Goal: Task Accomplishment & Management: Manage account settings

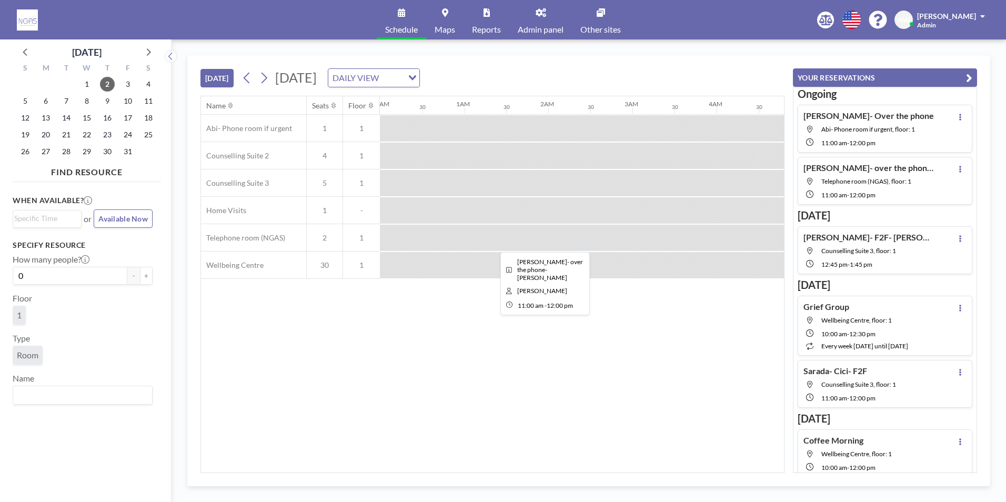
scroll to position [0, 806]
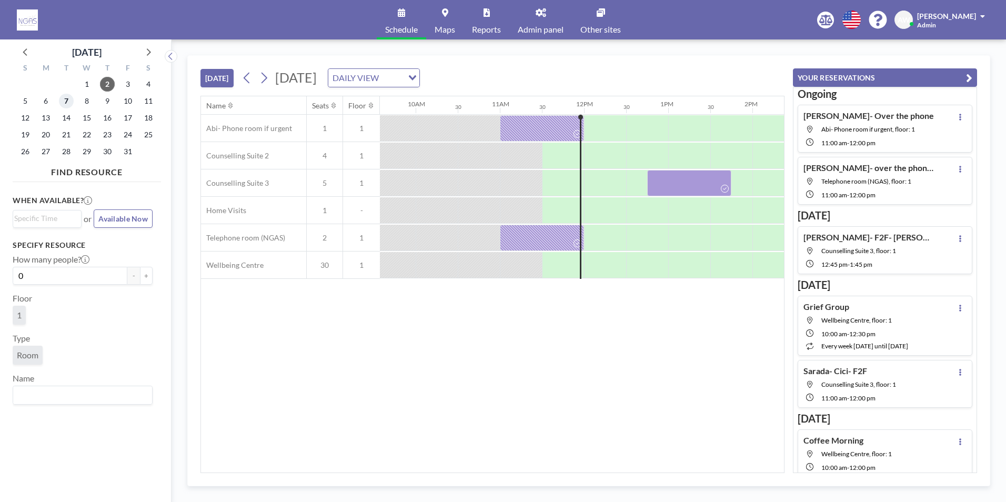
click at [65, 106] on span "7" at bounding box center [66, 101] width 15 height 15
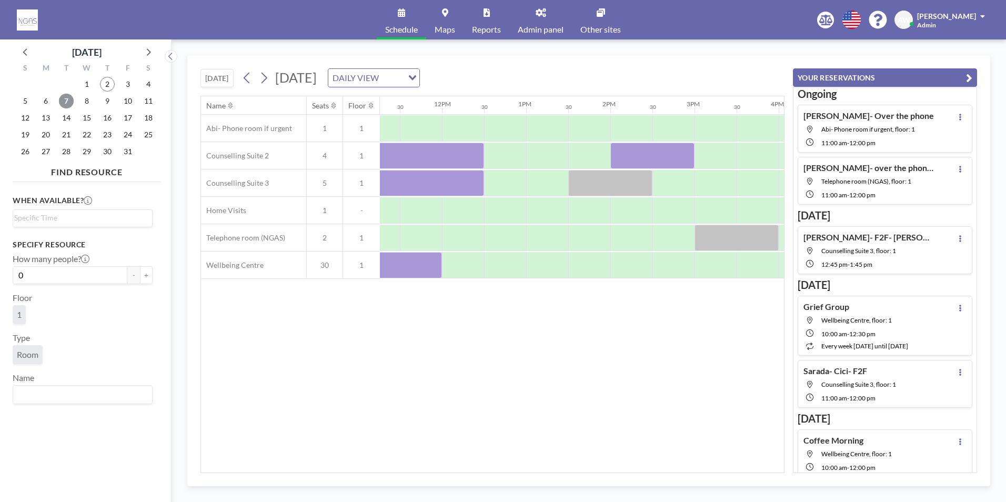
scroll to position [0, 961]
click at [610, 337] on div "Name Seats Floor 12AM 30 1AM 30 2AM 30 3AM 30 4AM 30 5AM 30 6AM 30 7AM 30 8AM 3…" at bounding box center [492, 284] width 583 height 376
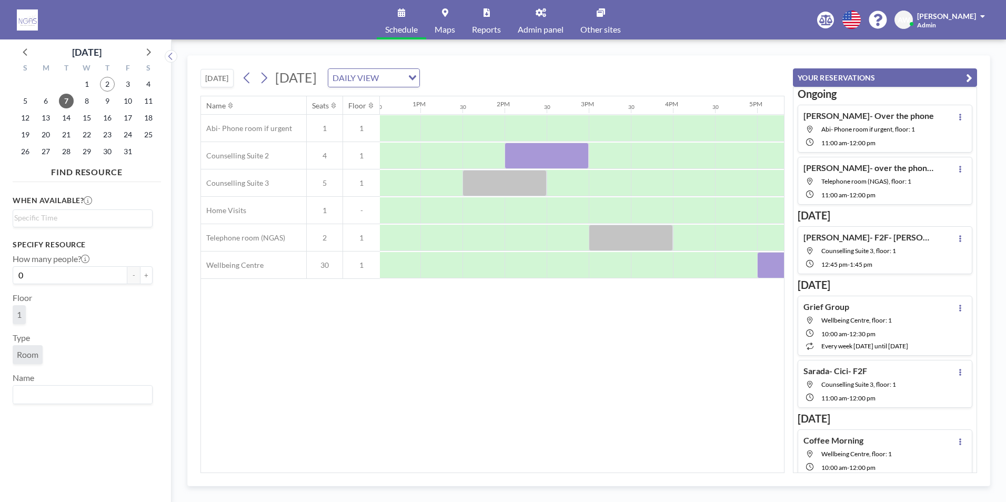
scroll to position [0, 1158]
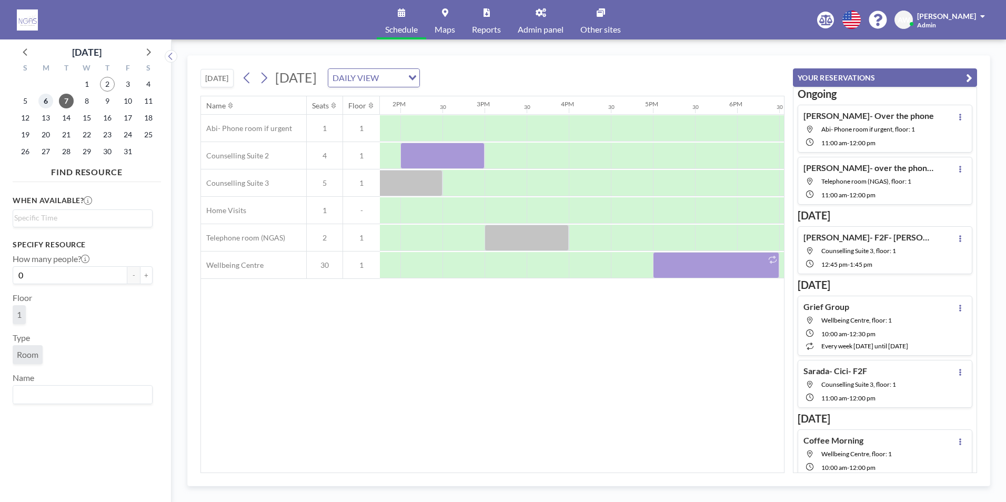
click at [47, 100] on span "6" at bounding box center [45, 101] width 15 height 15
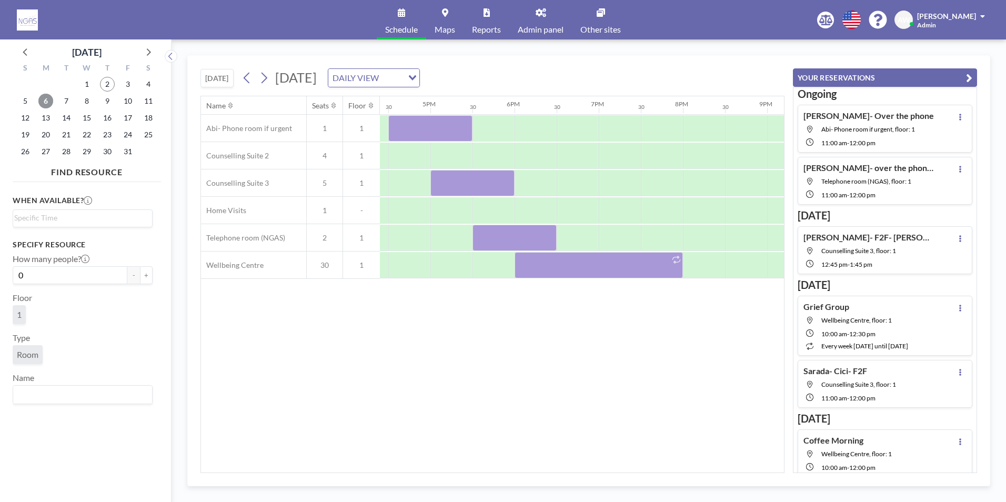
scroll to position [0, 1385]
click at [66, 100] on span "7" at bounding box center [66, 101] width 15 height 15
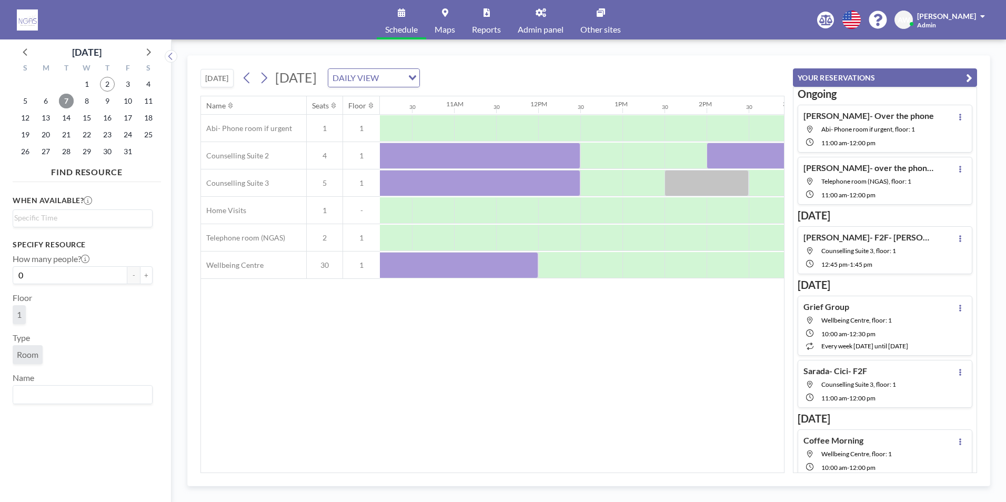
scroll to position [0, 977]
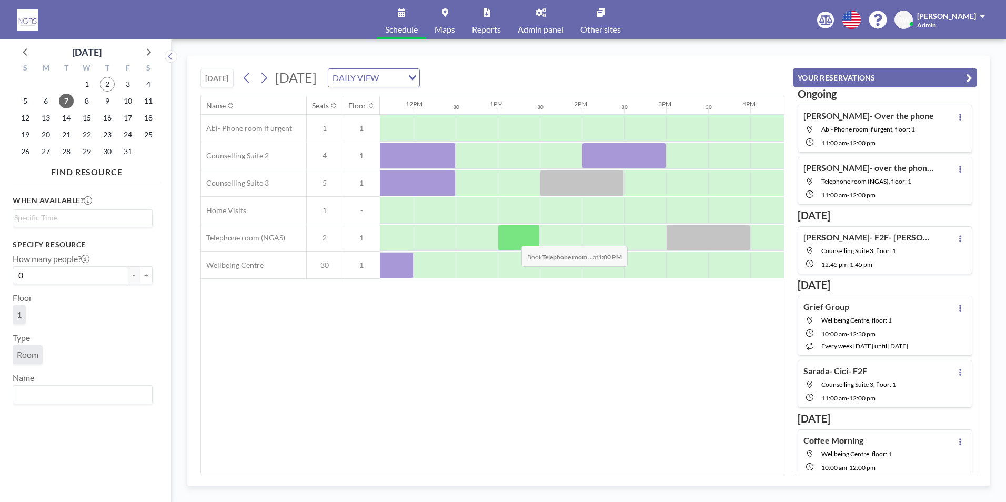
click at [513, 238] on div at bounding box center [519, 238] width 42 height 26
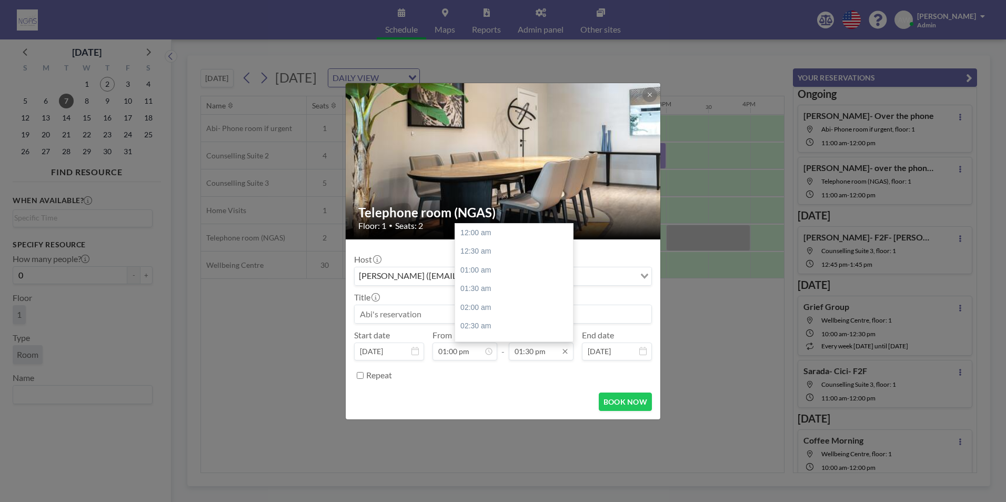
scroll to position [506, 0]
click at [499, 255] on div "02:00 pm" at bounding box center [516, 251] width 123 height 19
type input "02:00 pm"
click at [422, 312] on input at bounding box center [503, 314] width 297 height 18
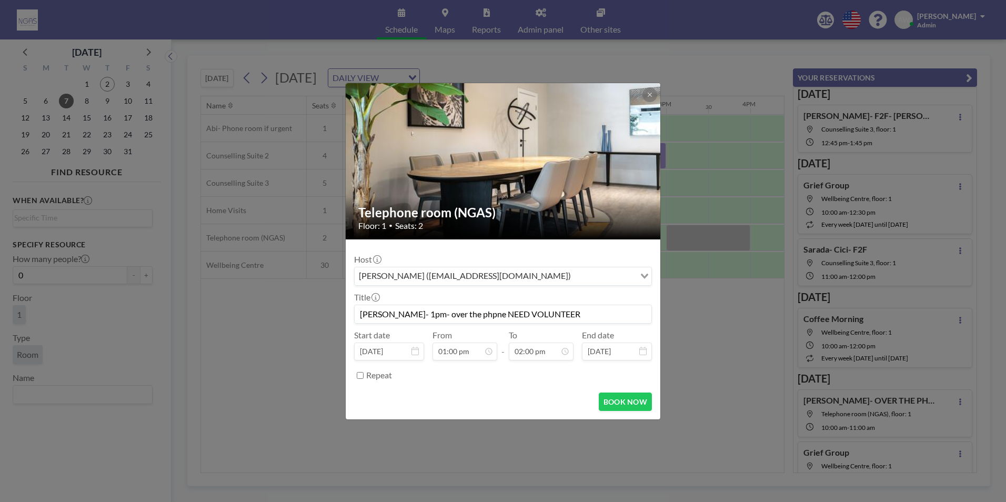
scroll to position [0, 0]
type input "[PERSON_NAME]- 1pm- over the phpne NEED VOLUNTEER"
click at [625, 404] on button "BOOK NOW" at bounding box center [625, 402] width 53 height 18
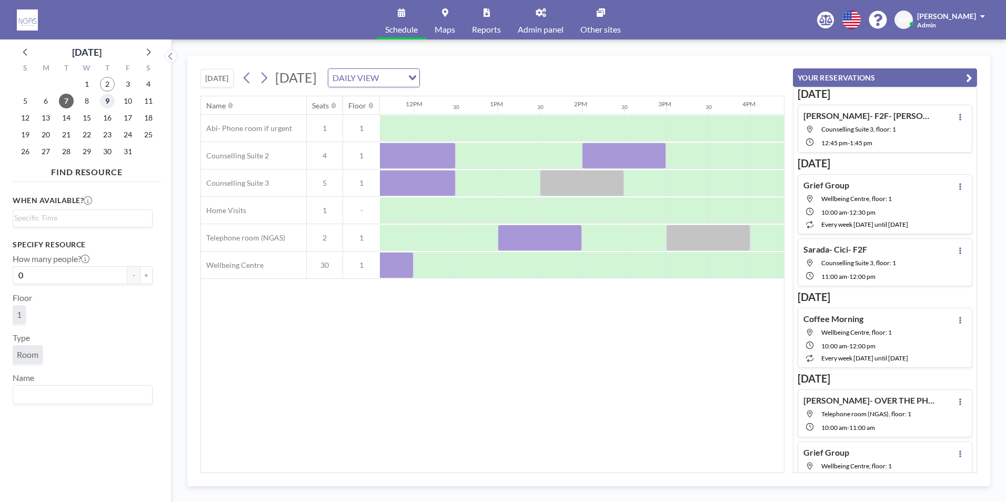
click at [105, 106] on span "9" at bounding box center [107, 101] width 15 height 15
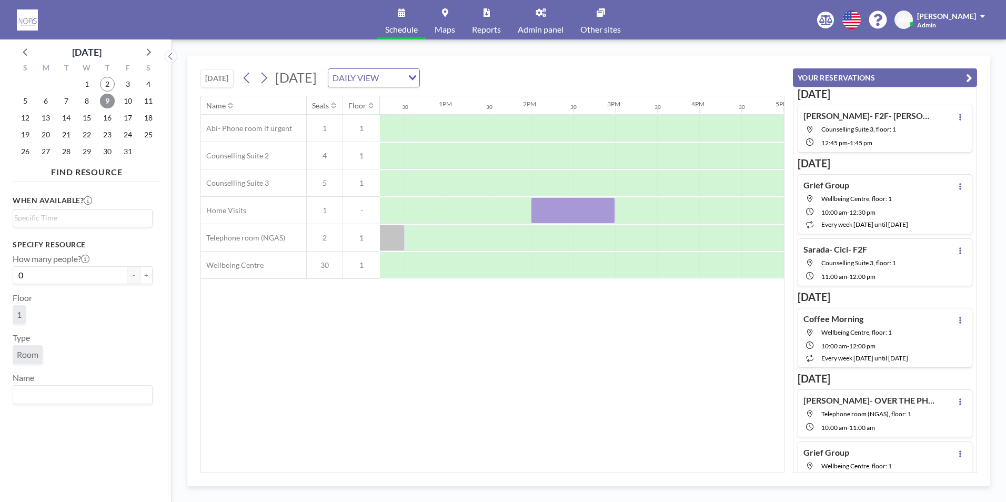
scroll to position [0, 864]
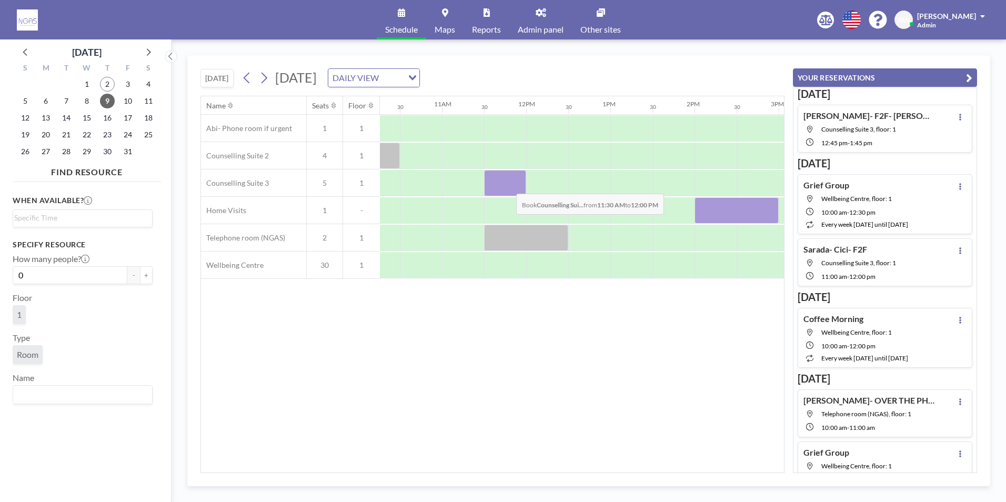
click at [508, 186] on div at bounding box center [505, 183] width 42 height 26
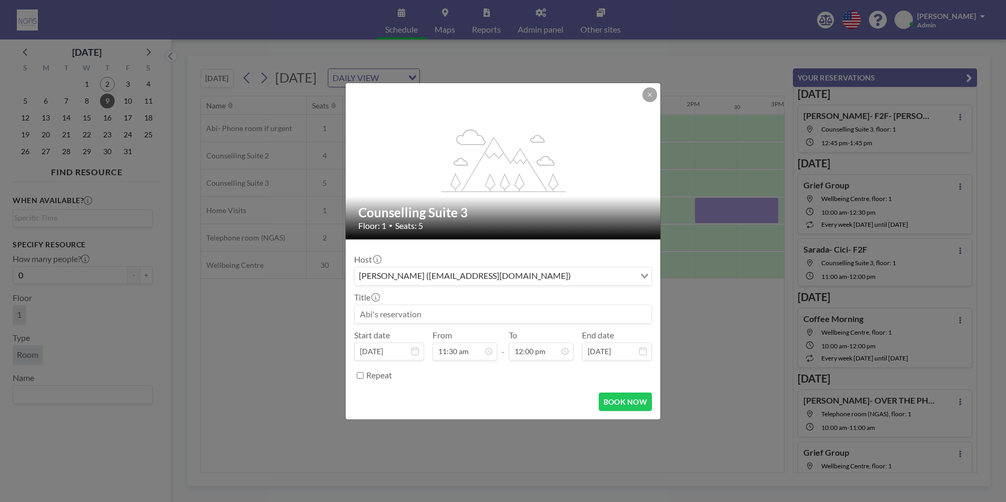
click at [379, 312] on input at bounding box center [503, 314] width 297 height 18
type input "b"
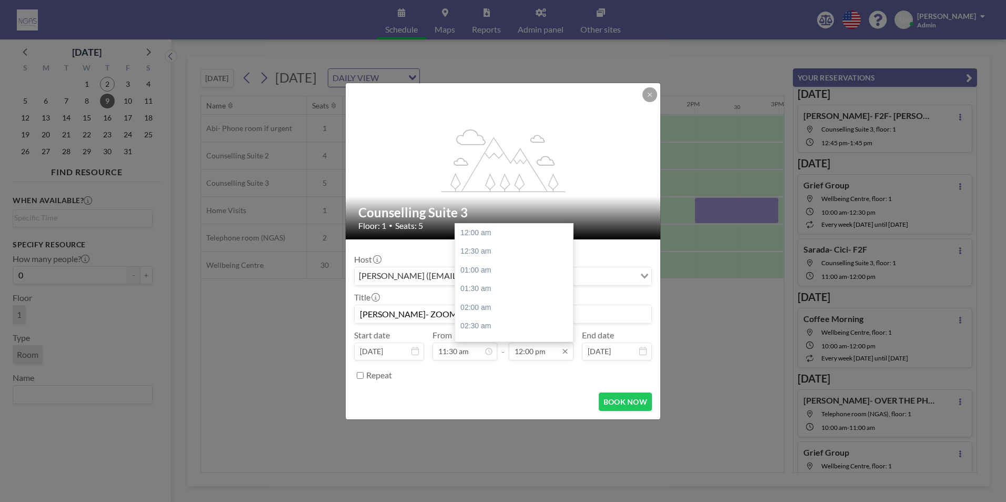
scroll to position [449, 0]
type input "[PERSON_NAME]- ZOOM- [PERSON_NAME]"
click at [494, 254] on div "12:30 pm" at bounding box center [516, 251] width 123 height 19
type input "12:30 pm"
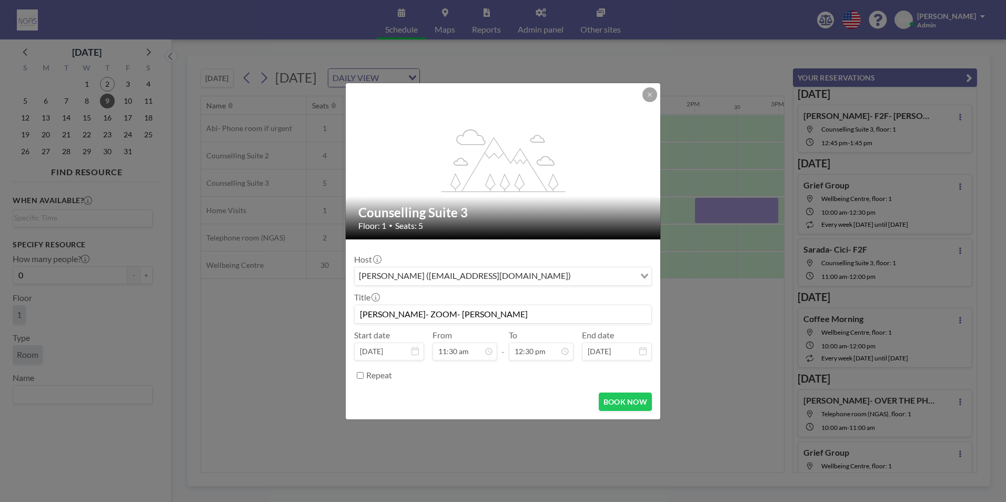
scroll to position [468, 0]
click at [627, 411] on form "Host [PERSON_NAME] ([EMAIL_ADDRESS][DOMAIN_NAME]) Loading... Title [PERSON_NAME…" at bounding box center [503, 329] width 315 height 180
click at [624, 408] on button "BOOK NOW" at bounding box center [625, 402] width 53 height 18
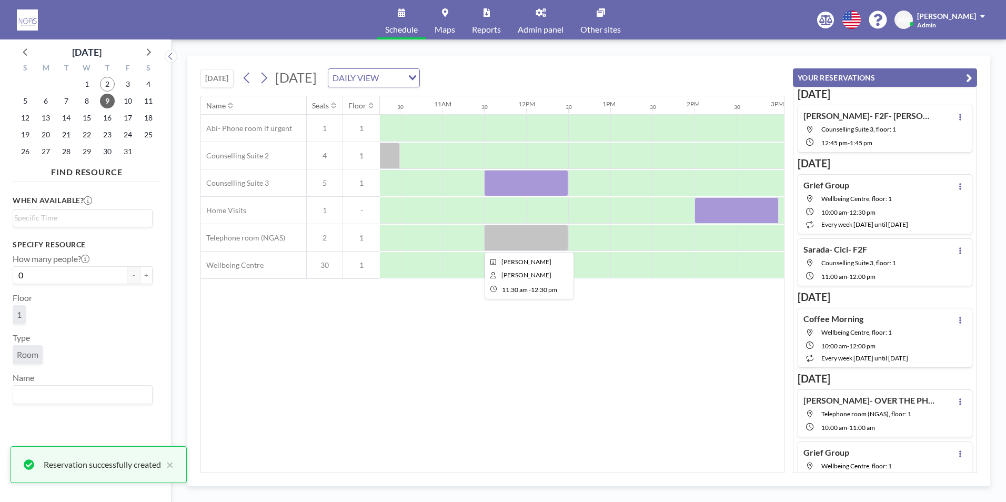
click at [549, 235] on div at bounding box center [526, 238] width 84 height 26
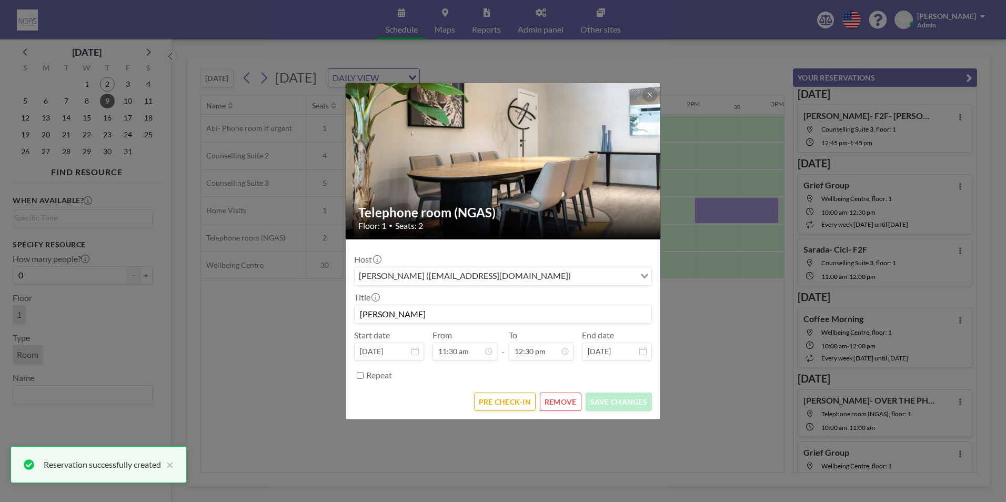
click at [556, 404] on button "REMOVE" at bounding box center [561, 402] width 42 height 18
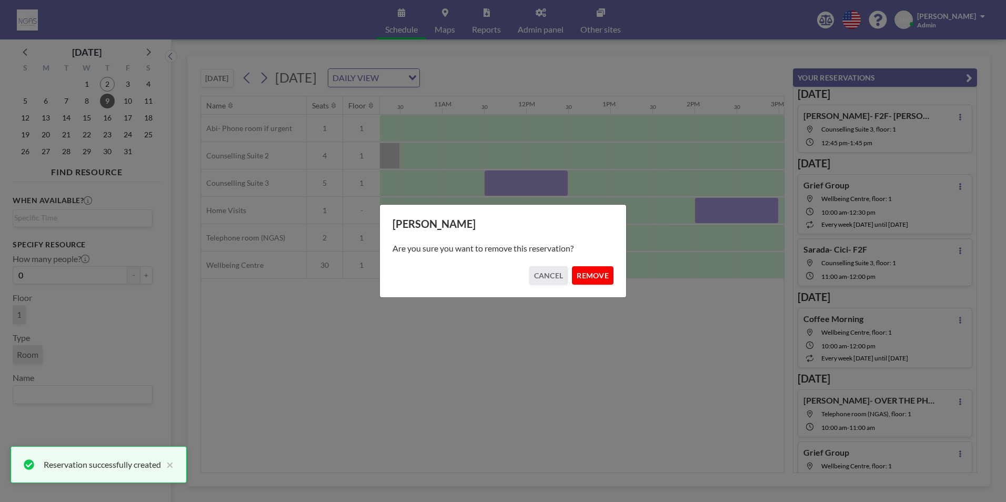
click at [591, 274] on button "REMOVE" at bounding box center [593, 275] width 42 height 18
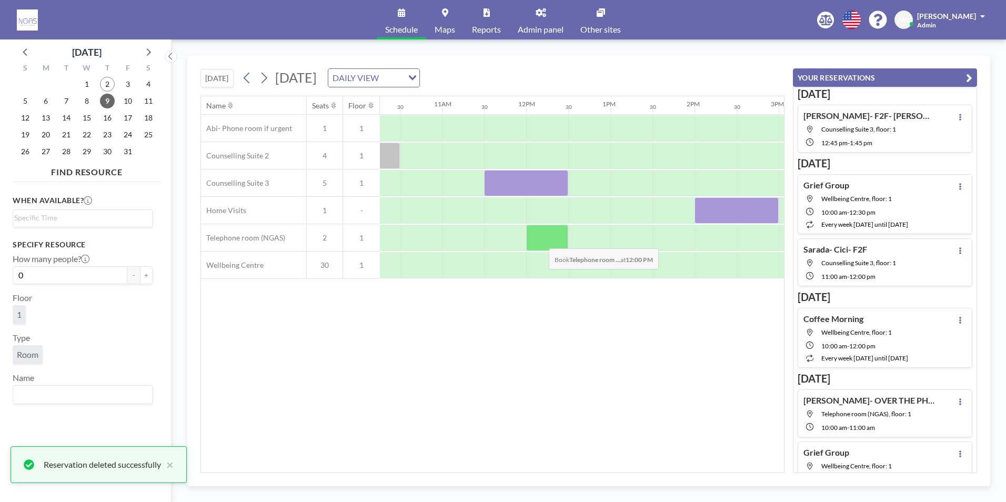
click at [541, 241] on div at bounding box center [547, 238] width 42 height 26
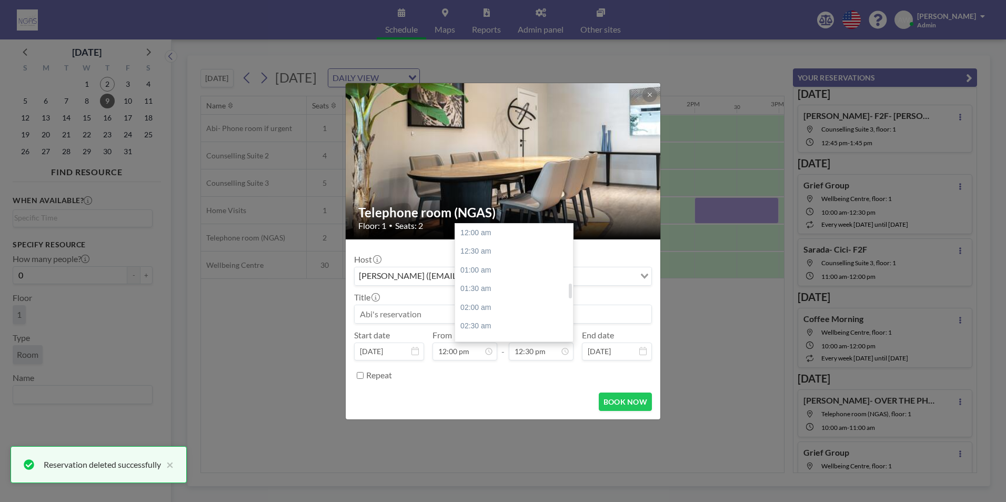
scroll to position [468, 0]
click at [490, 245] on div "01:00 pm" at bounding box center [516, 251] width 123 height 19
type input "01:00 pm"
click at [416, 305] on input at bounding box center [503, 314] width 297 height 18
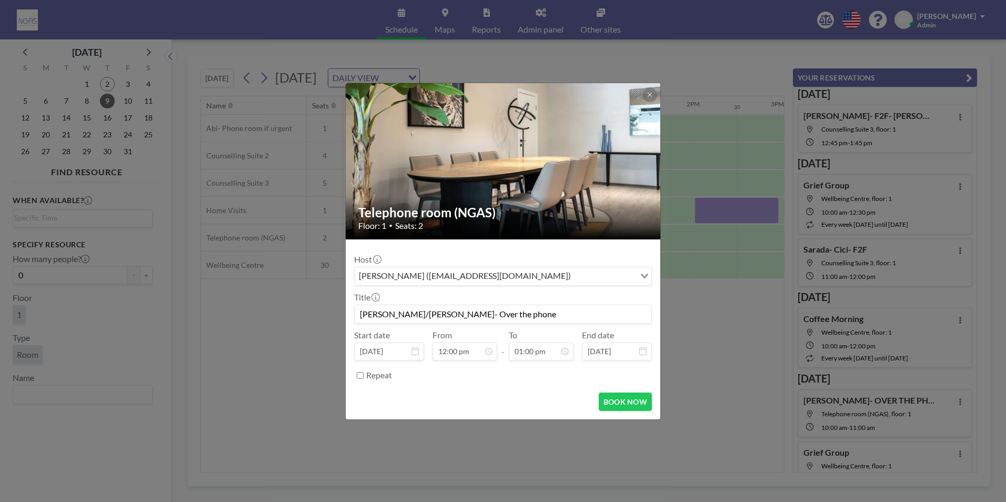
scroll to position [449, 0]
type input "[PERSON_NAME]/[PERSON_NAME]- Over the phone"
click at [605, 406] on button "BOOK NOW" at bounding box center [625, 402] width 53 height 18
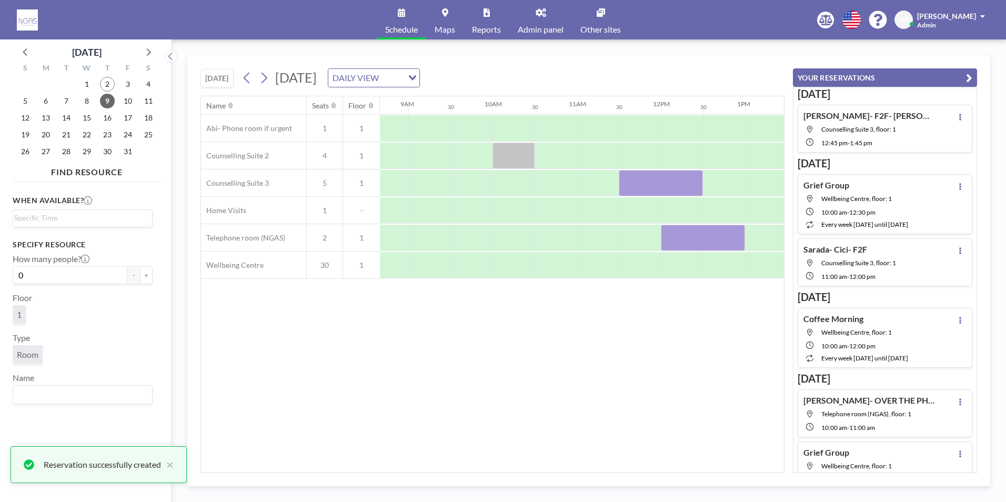
scroll to position [0, 676]
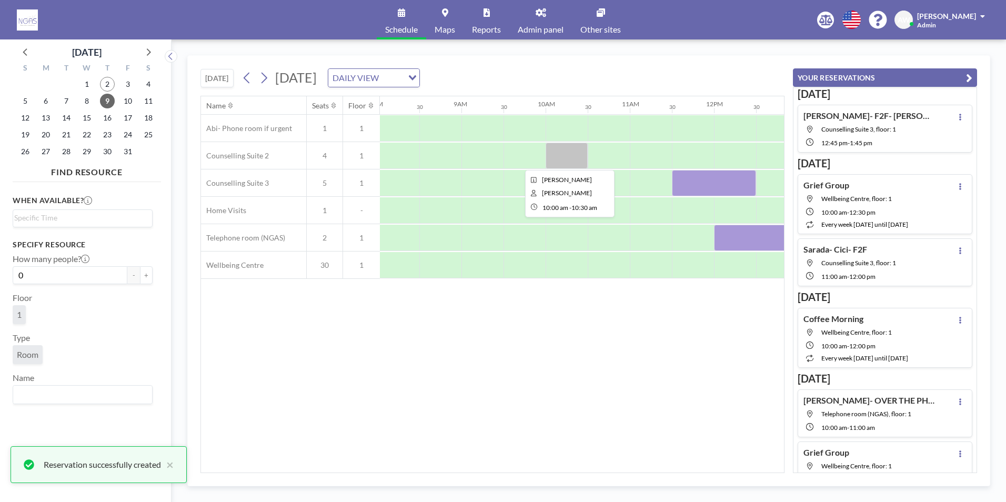
click at [578, 151] on div at bounding box center [567, 156] width 42 height 26
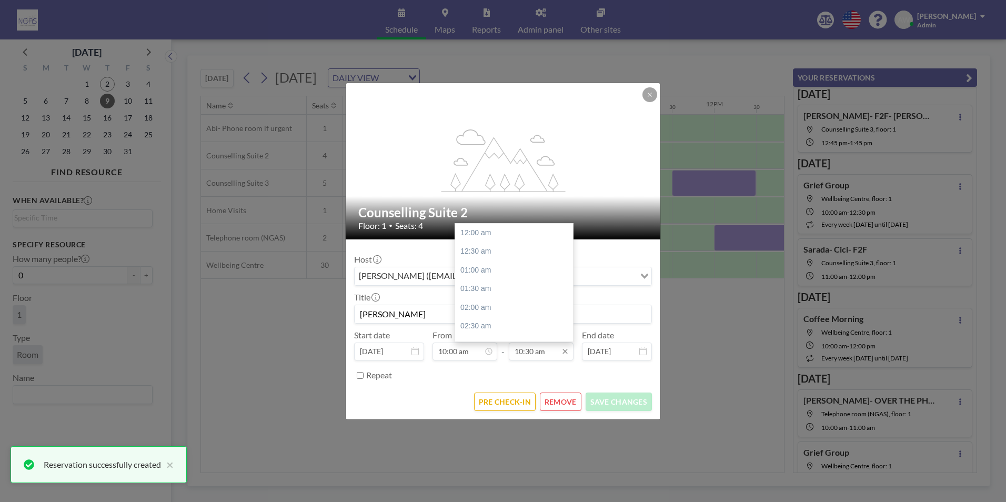
scroll to position [393, 0]
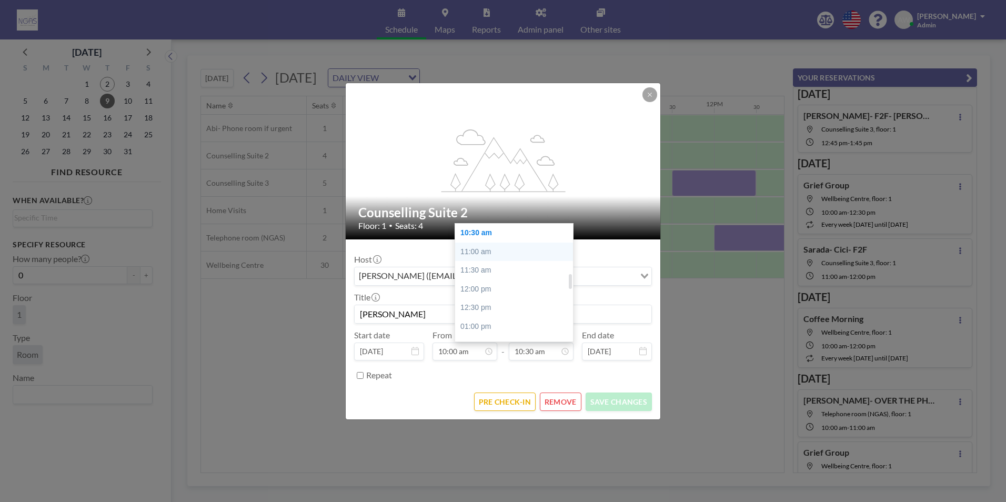
click at [512, 248] on div "11:00 am" at bounding box center [516, 252] width 123 height 19
type input "11:00 am"
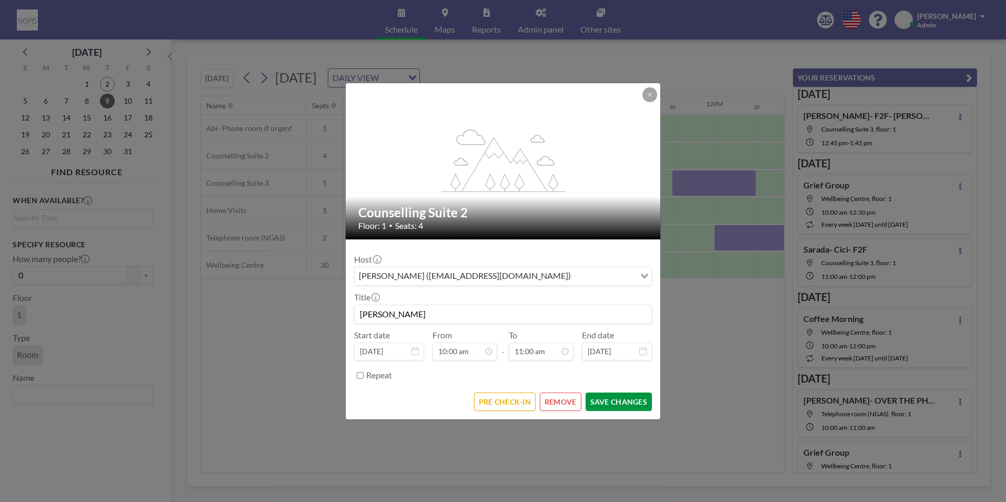
scroll to position [412, 0]
click at [608, 400] on button "SAVE CHANGES" at bounding box center [619, 402] width 66 height 18
